Goal: Task Accomplishment & Management: Use online tool/utility

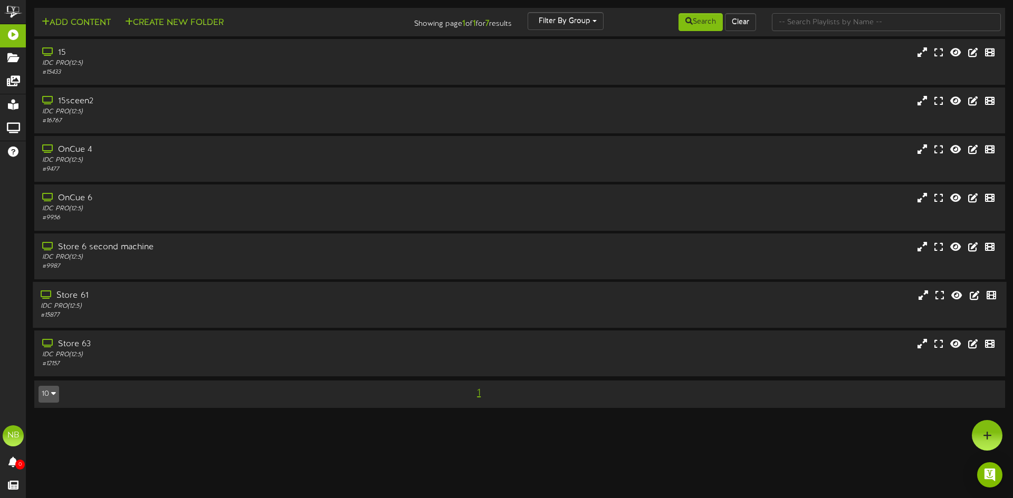
click at [112, 289] on div "Store 61 IDC PRO ( 12:5 ) # 15877" at bounding box center [520, 305] width 974 height 46
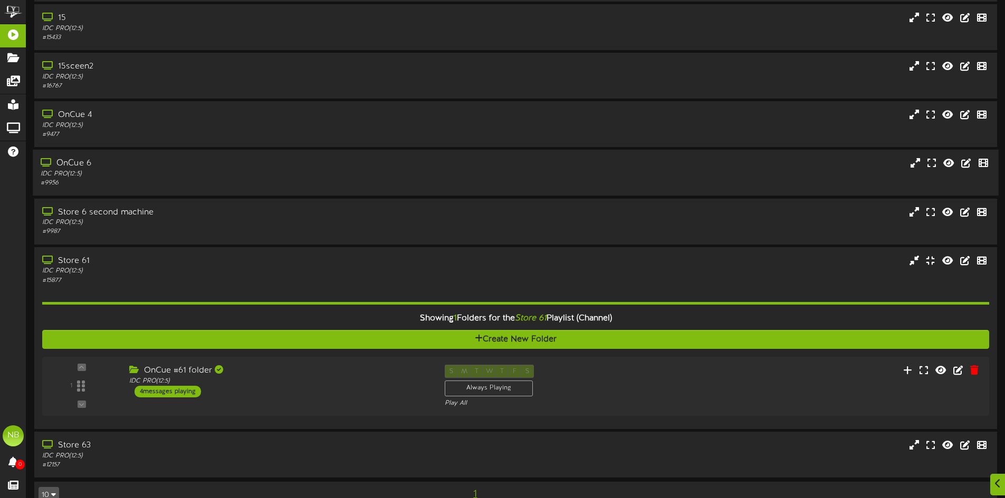
scroll to position [56, 0]
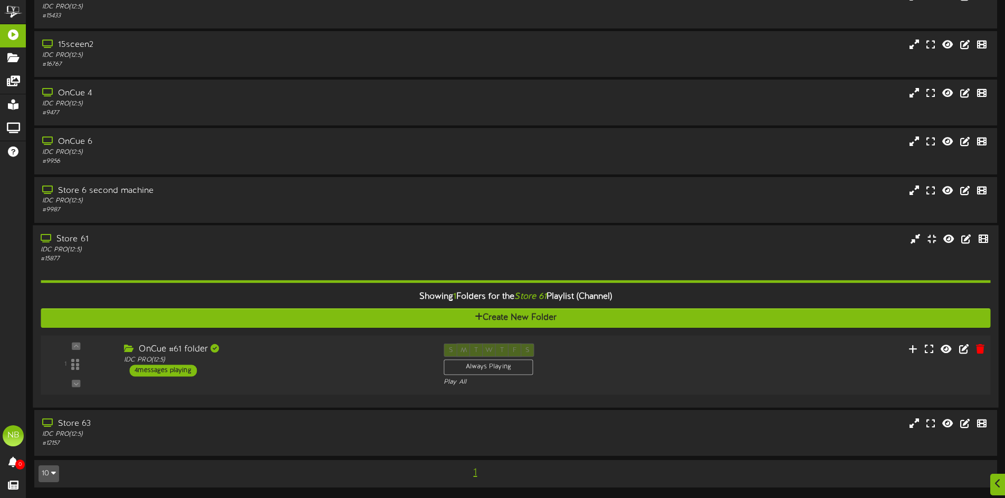
click at [231, 365] on div "OnCue #61 folder IDC PRO ( 12:5 ) 4 messages playing" at bounding box center [276, 359] width 320 height 33
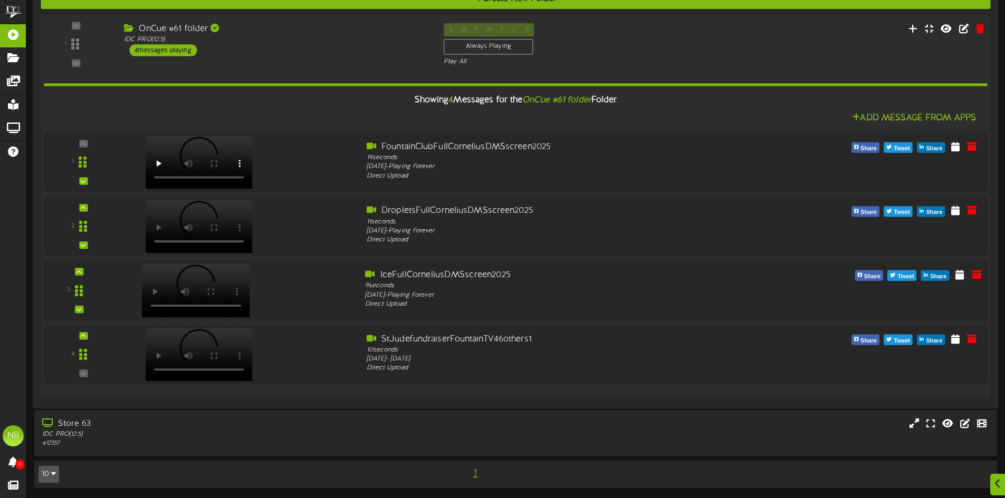
scroll to position [376, 0]
click at [411, 341] on div "StJudefundraiserFountainTV46others1" at bounding box center [555, 338] width 381 height 12
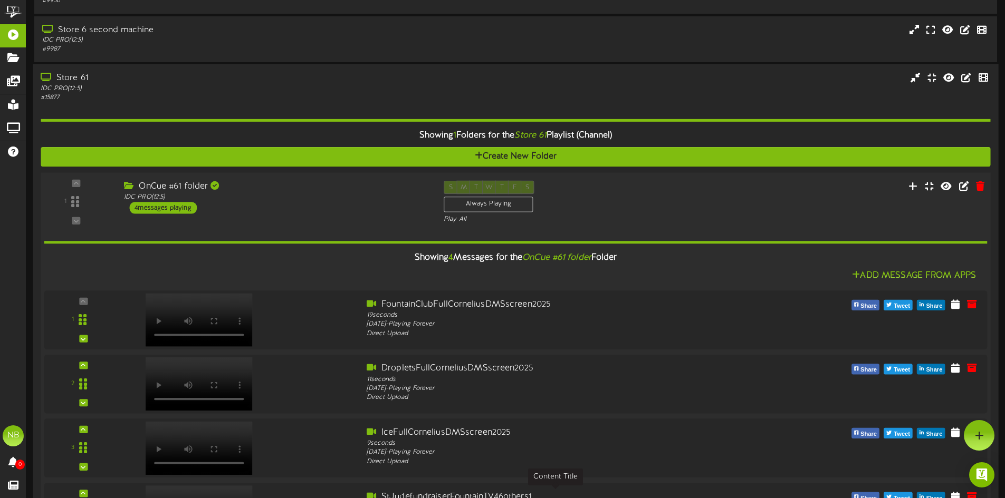
click at [245, 212] on div "OnCue #61 folder IDC PRO ( 12:5 ) 4 messages playing" at bounding box center [276, 196] width 320 height 33
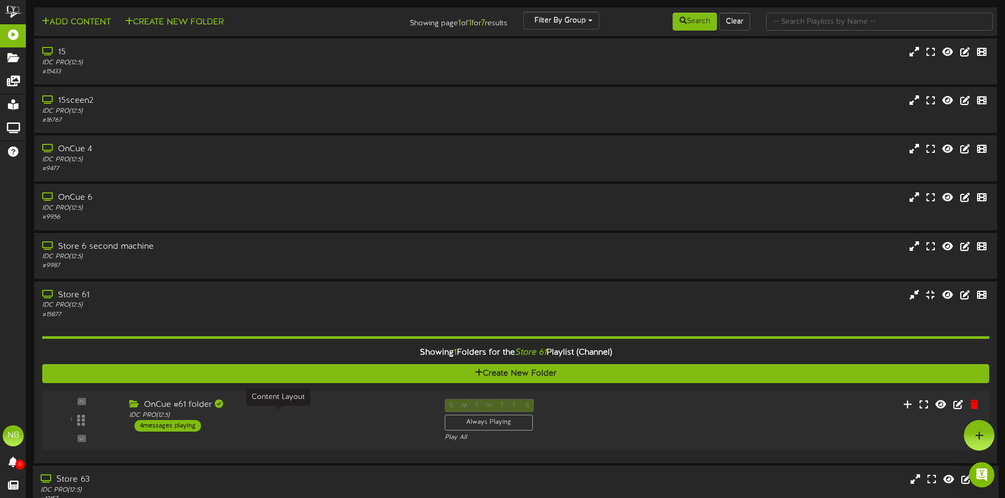
scroll to position [0, 0]
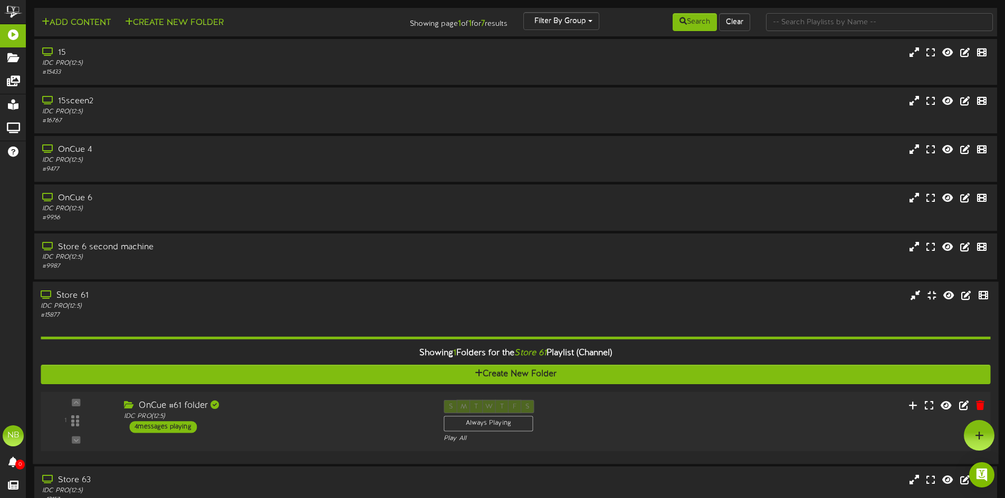
click at [253, 413] on div "IDC PRO ( 12:5 )" at bounding box center [276, 416] width 304 height 9
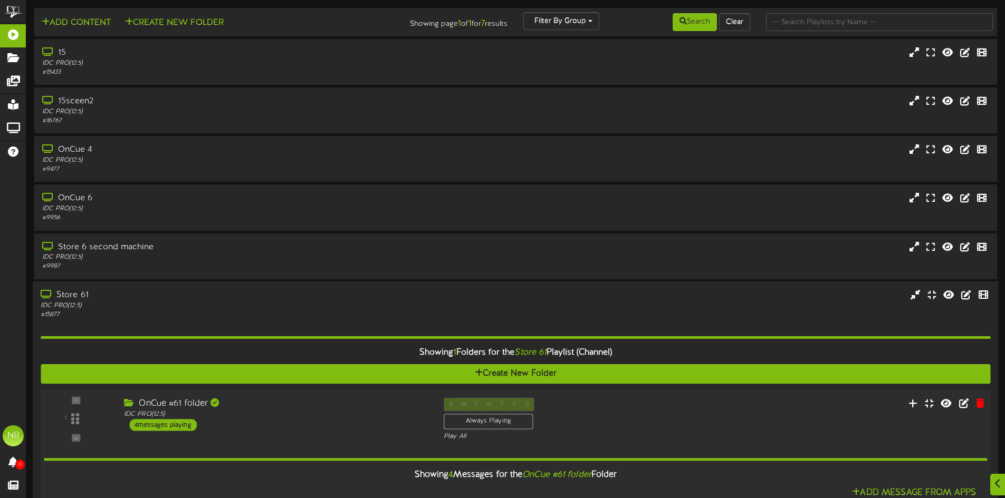
scroll to position [211, 0]
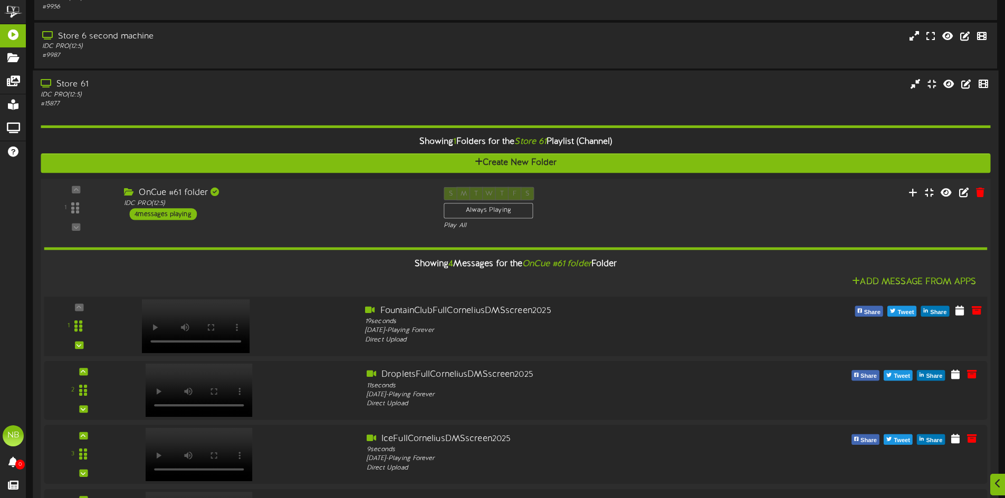
click at [263, 319] on div at bounding box center [238, 324] width 238 height 38
click at [477, 390] on div "11 seconds" at bounding box center [555, 385] width 381 height 9
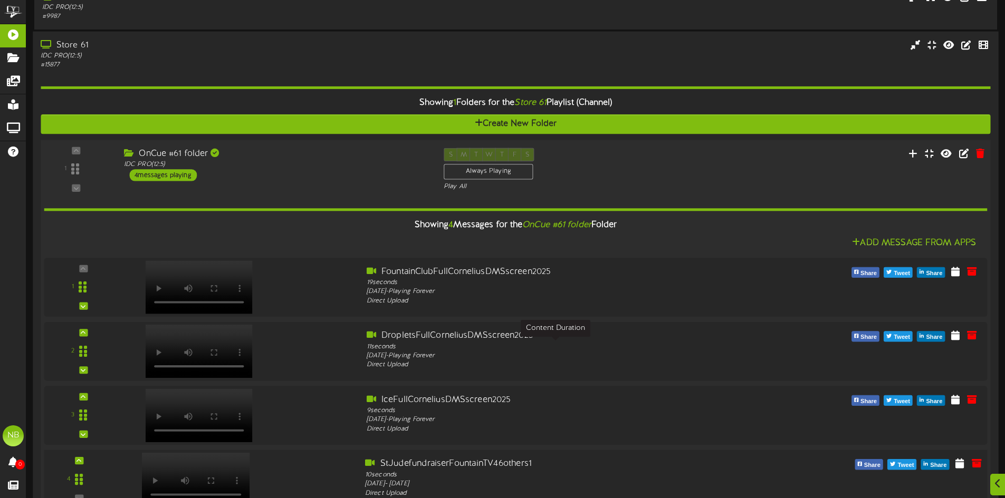
scroll to position [316, 0]
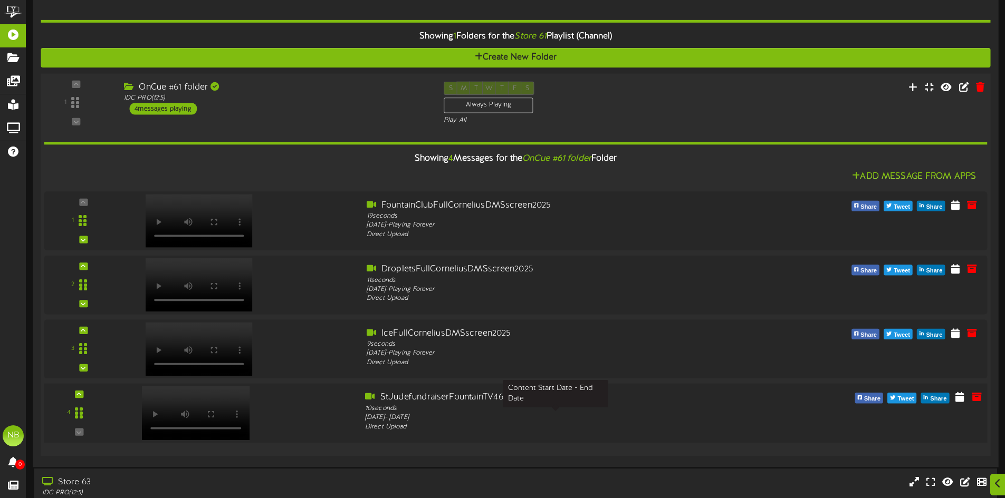
drag, startPoint x: 677, startPoint y: 410, endPoint x: 654, endPoint y: 417, distance: 24.2
click at [654, 417] on div "[DATE] - [DATE]" at bounding box center [555, 417] width 381 height 9
click at [973, 398] on icon at bounding box center [977, 397] width 12 height 12
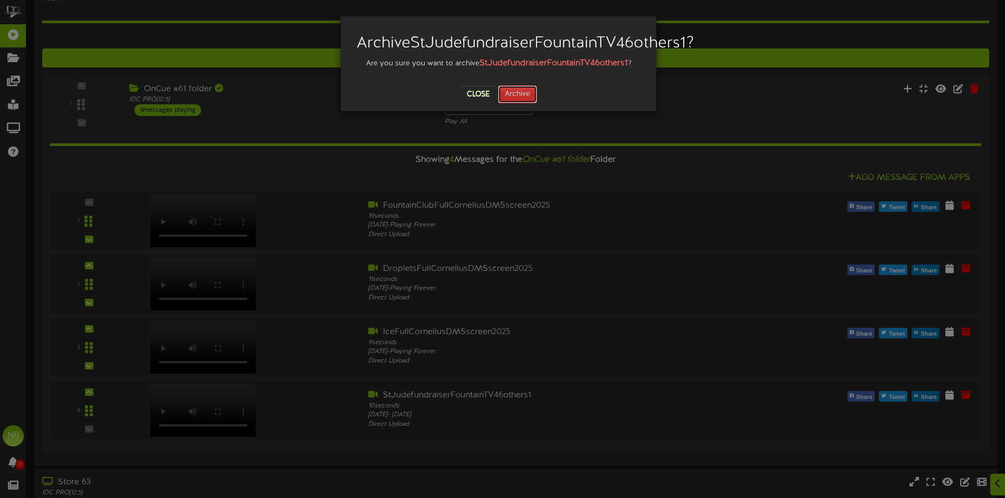
click at [526, 103] on button "Archive" at bounding box center [517, 94] width 39 height 18
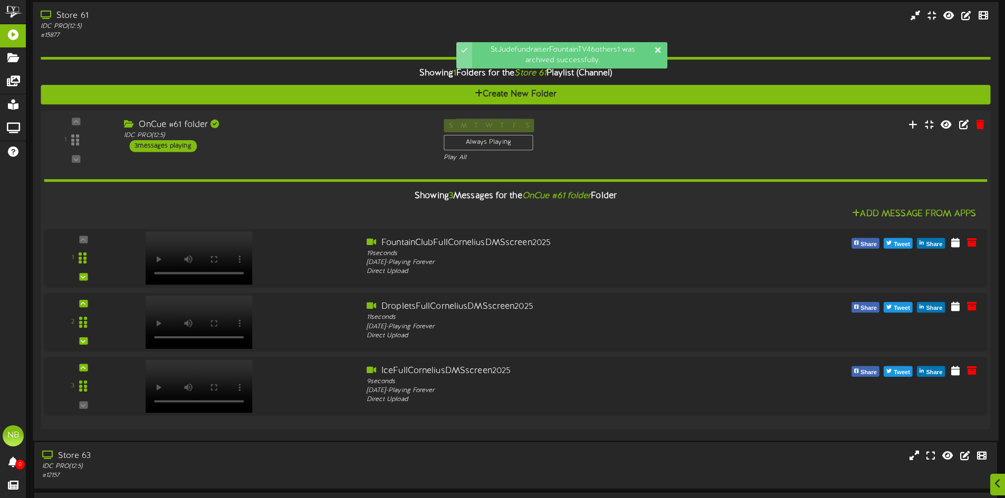
scroll to position [312, 0]
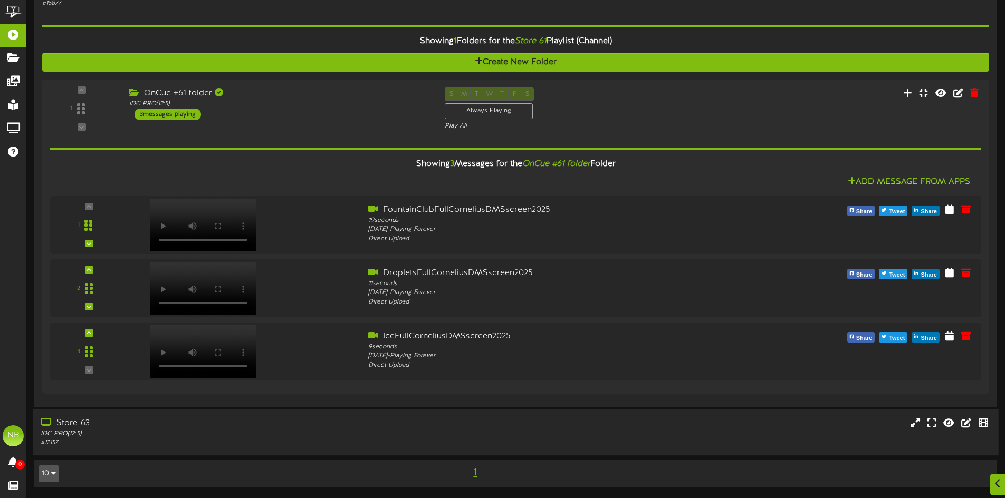
click at [419, 437] on div "IDC PRO ( 12:5 )" at bounding box center [234, 434] width 387 height 9
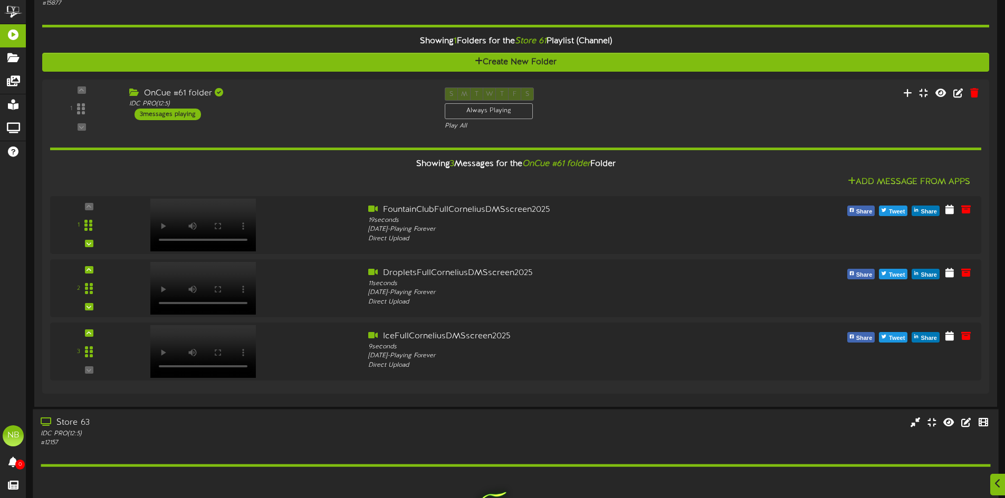
scroll to position [478, 0]
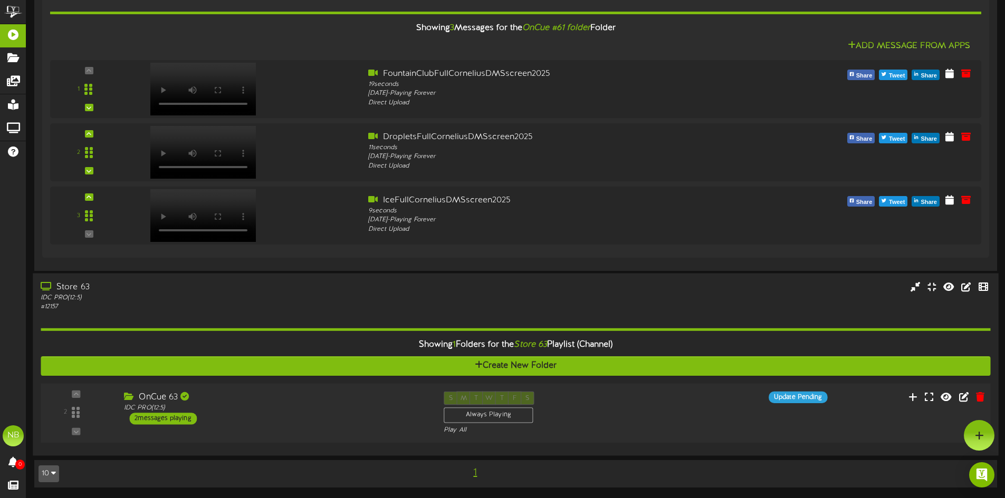
click at [313, 423] on div "OnCue 63 IDC PRO ( 12:5 ) 2 messages playing" at bounding box center [276, 408] width 320 height 33
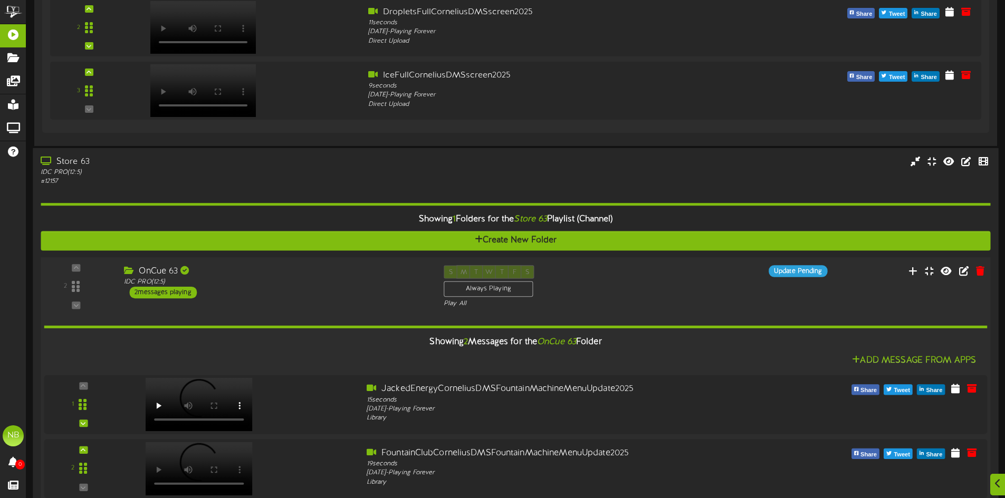
scroll to position [637, 0]
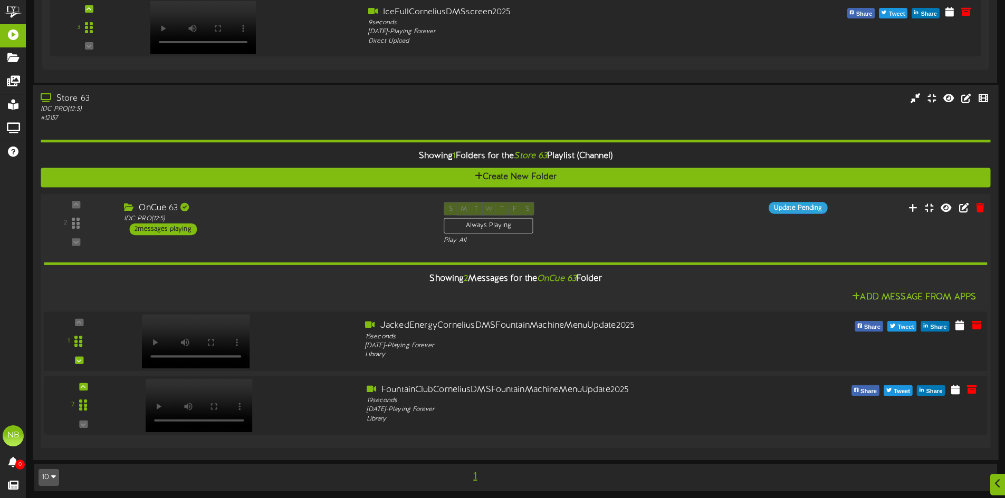
click at [337, 343] on div at bounding box center [238, 339] width 238 height 38
